Goal: Check status: Check status

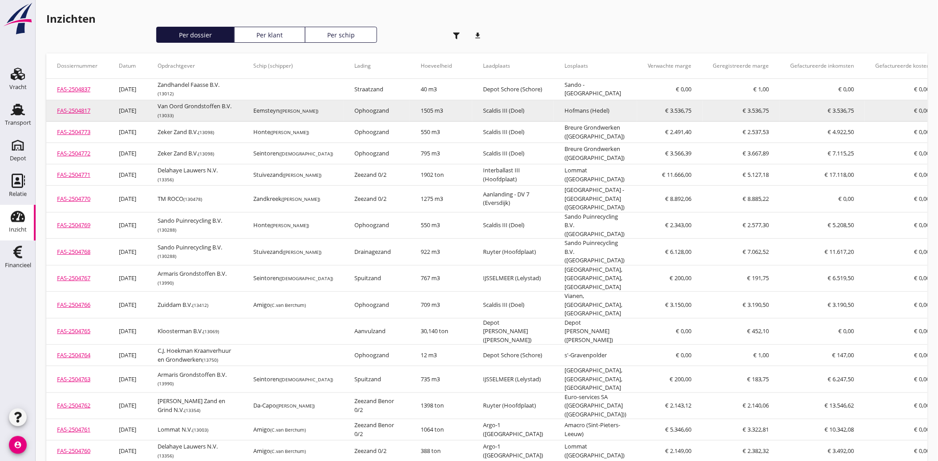
drag, startPoint x: 15, startPoint y: 119, endPoint x: 90, endPoint y: 124, distance: 74.9
click at [15, 120] on div "Transport" at bounding box center [18, 123] width 26 height 6
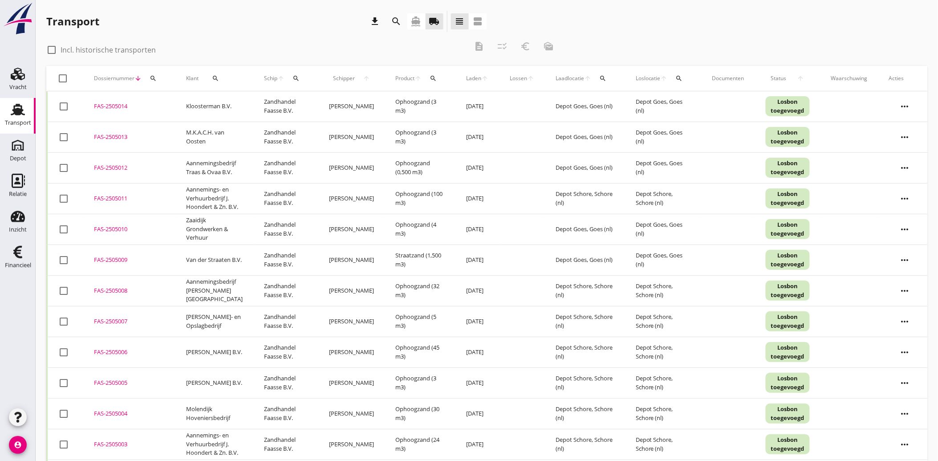
click at [154, 79] on icon "search" at bounding box center [153, 78] width 7 height 7
click at [187, 105] on input "Zoeken op dossiernummer..." at bounding box center [194, 104] width 93 height 14
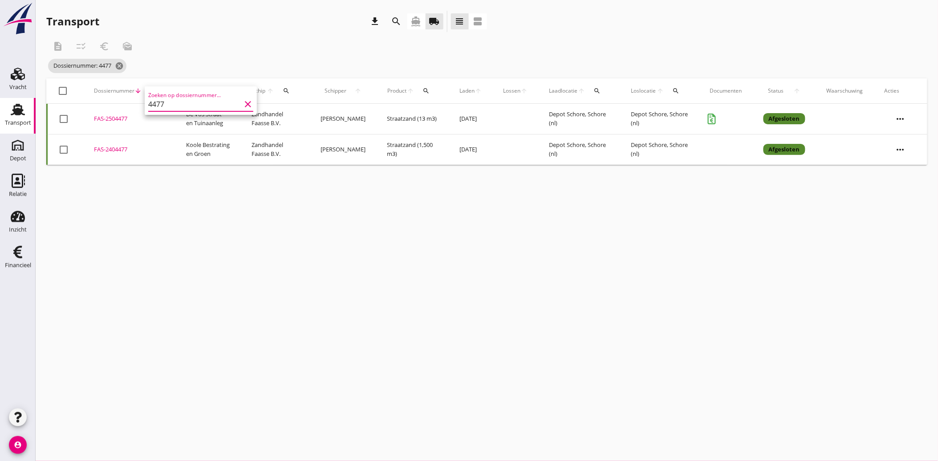
click at [117, 116] on div "FAS-2504477" at bounding box center [129, 118] width 71 height 9
click at [150, 89] on icon "search" at bounding box center [153, 90] width 7 height 7
drag, startPoint x: 168, startPoint y: 113, endPoint x: 146, endPoint y: 114, distance: 22.7
click at [146, 114] on div "Zoeken op dossiernummer... 4477 clear" at bounding box center [201, 113] width 112 height 28
type input "4943"
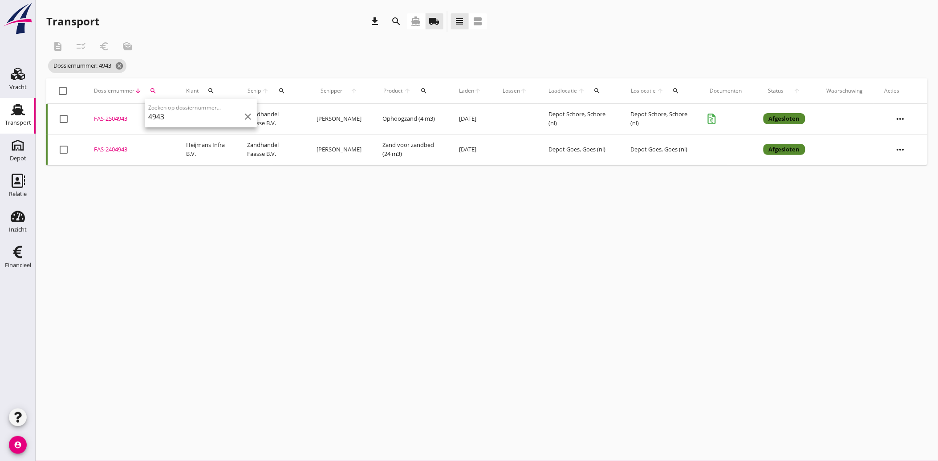
drag, startPoint x: 108, startPoint y: 147, endPoint x: 101, endPoint y: 150, distance: 7.8
click at [101, 150] on div "FAS-2404943" at bounding box center [129, 149] width 71 height 9
